Goal: Check status: Check status

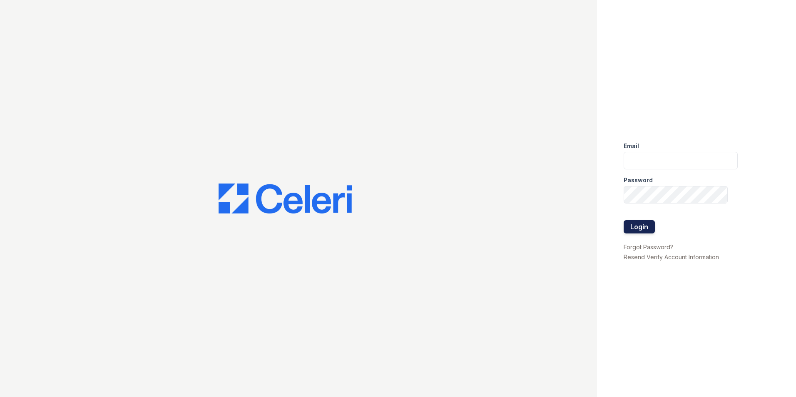
type input "[EMAIL_ADDRESS][DOMAIN_NAME]"
click at [642, 228] on button "Login" at bounding box center [639, 226] width 31 height 13
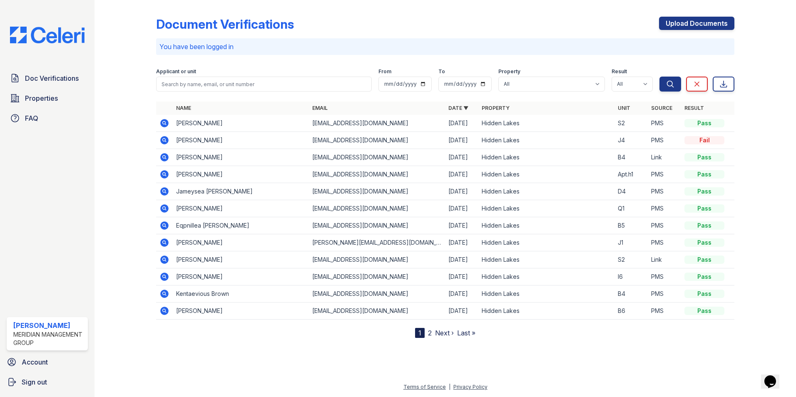
drag, startPoint x: 236, startPoint y: 126, endPoint x: 177, endPoint y: 122, distance: 58.8
click at [177, 122] on td "Ashantie Sears" at bounding box center [241, 123] width 136 height 17
drag, startPoint x: 177, startPoint y: 122, endPoint x: 184, endPoint y: 122, distance: 6.7
copy td "Ashantie Sears"
